Goal: Navigation & Orientation: Find specific page/section

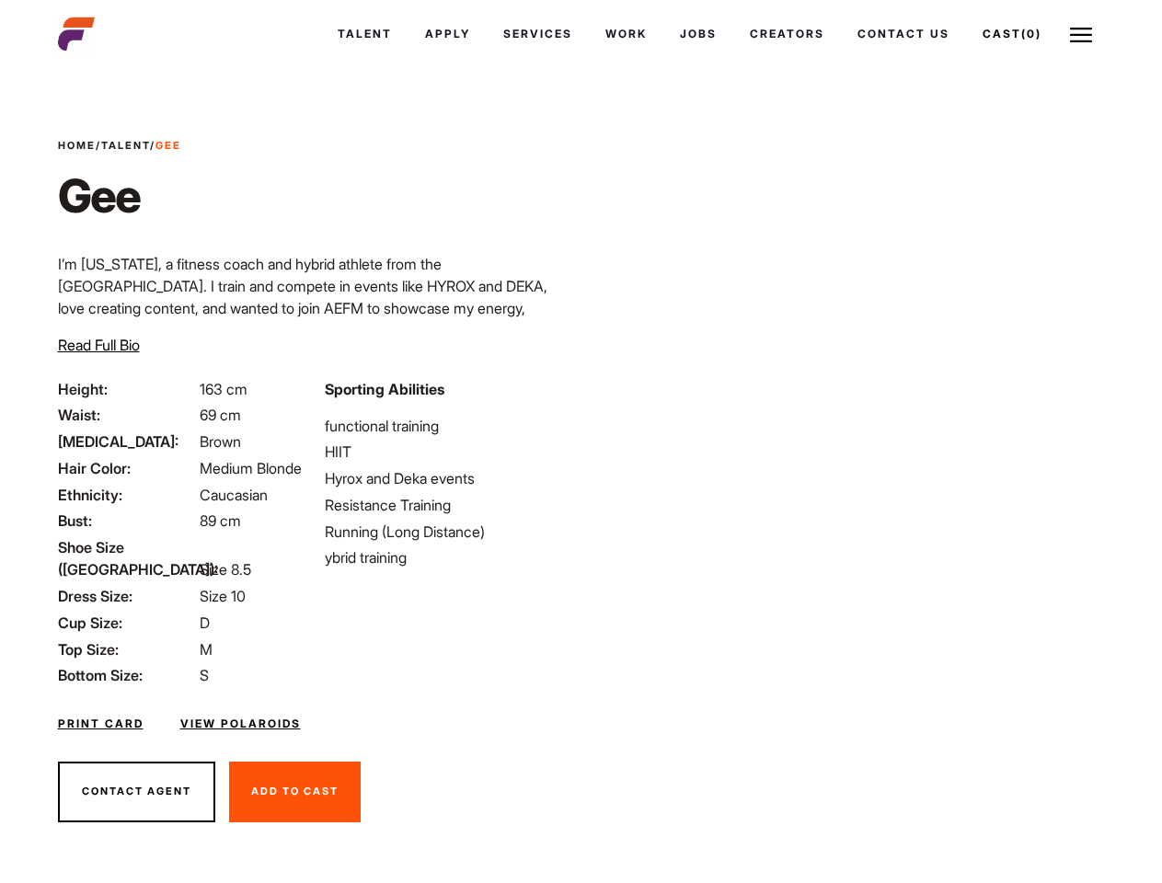
click at [1009, 34] on link "Cast (0)" at bounding box center [1012, 34] width 92 height 50
